Goal: Task Accomplishment & Management: Complete application form

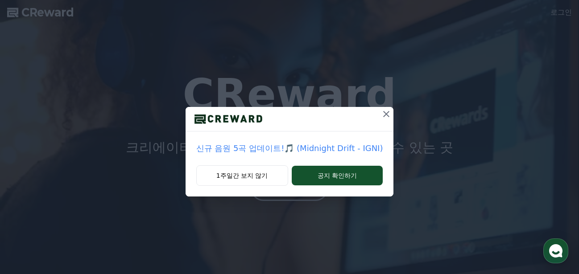
click at [387, 113] on icon at bounding box center [386, 114] width 11 height 11
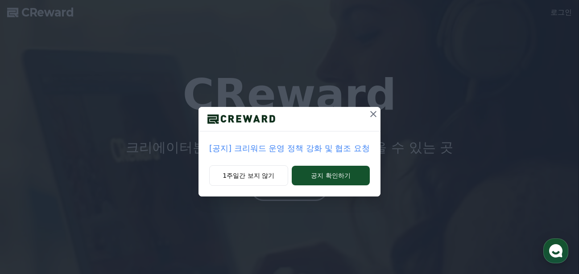
click at [306, 145] on p "[공지] 크리워드 운영 정책 강화 및 협조 요청" at bounding box center [289, 148] width 160 height 12
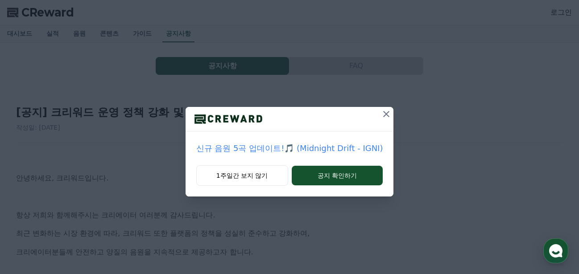
click at [382, 115] on icon at bounding box center [386, 114] width 11 height 11
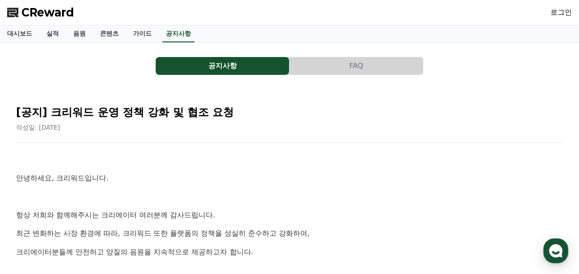
click at [541, 10] on div "CReward 로그인" at bounding box center [289, 12] width 579 height 25
click at [562, 15] on link "로그인" at bounding box center [560, 12] width 21 height 11
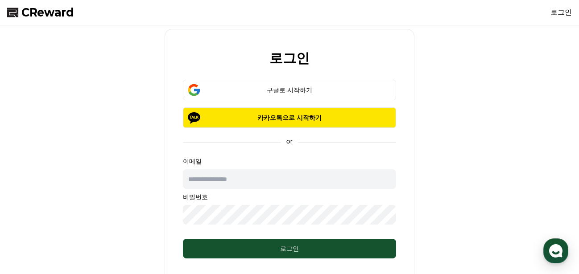
scroll to position [56, 0]
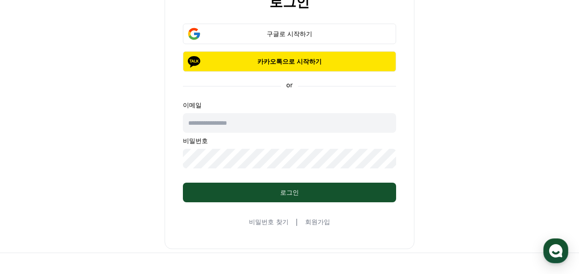
click at [317, 220] on link "회원가입" at bounding box center [317, 222] width 25 height 9
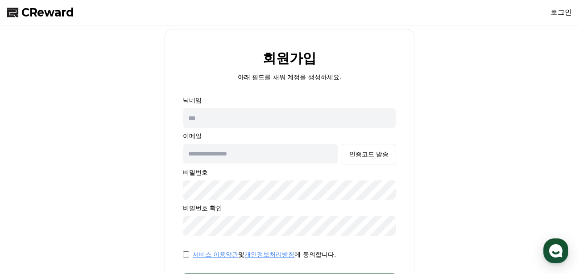
click at [264, 119] on input "text" at bounding box center [289, 118] width 213 height 20
type input "*"
type input "**"
type input "**********"
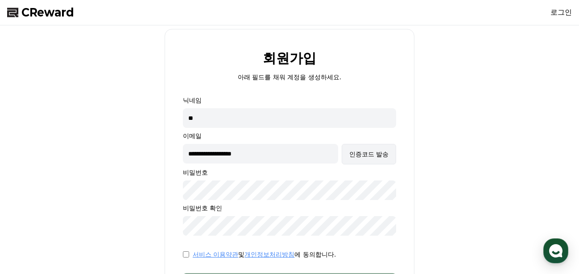
click at [375, 151] on div "인증코드 발송" at bounding box center [368, 154] width 39 height 9
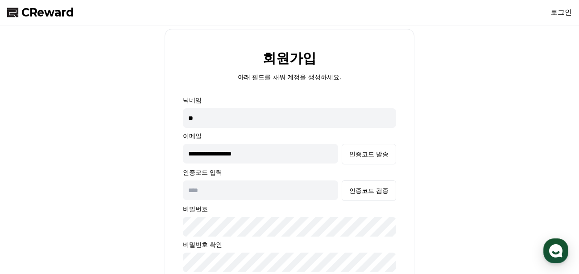
click at [244, 189] on input "text" at bounding box center [260, 191] width 155 height 20
paste input "**********"
type input "**********"
click at [320, 190] on input "text" at bounding box center [260, 191] width 155 height 20
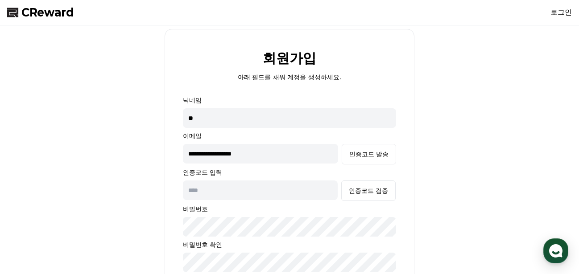
scroll to position [0, 0]
type input "******"
click at [372, 189] on div "인증코드 검증" at bounding box center [368, 190] width 39 height 9
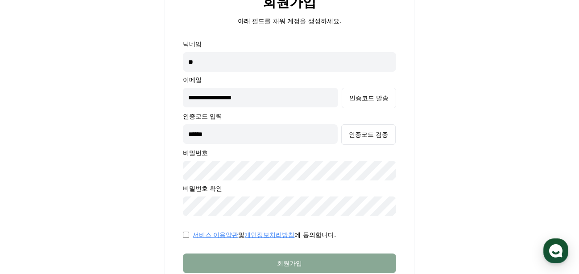
scroll to position [169, 0]
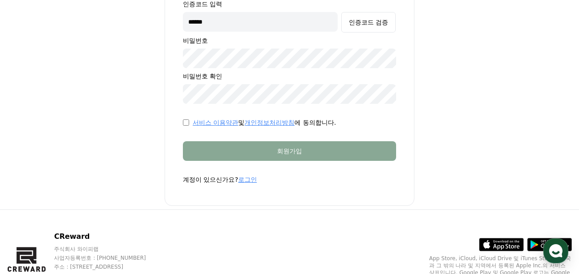
click at [185, 119] on div "서비스 이용약관 및 개인정보처리방침 에 동의합니다." at bounding box center [289, 122] width 213 height 9
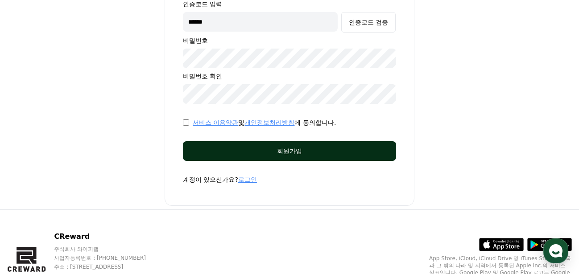
click at [286, 156] on button "회원가입" at bounding box center [289, 151] width 213 height 20
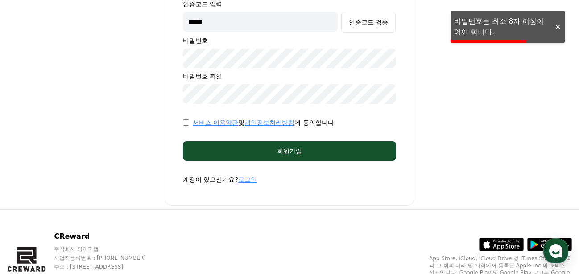
scroll to position [112, 0]
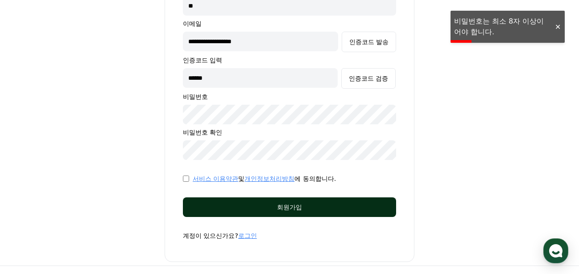
click at [270, 205] on div "회원가입" at bounding box center [289, 207] width 177 height 9
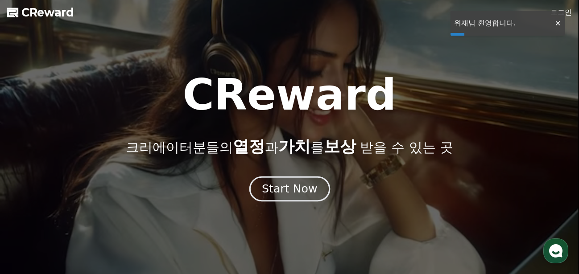
click at [298, 191] on div "Start Now" at bounding box center [289, 188] width 55 height 15
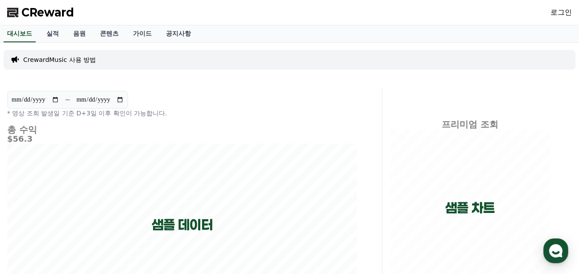
click at [70, 59] on p "CrewardMusic 사용 방법" at bounding box center [59, 59] width 73 height 9
